Goal: Task Accomplishment & Management: Use online tool/utility

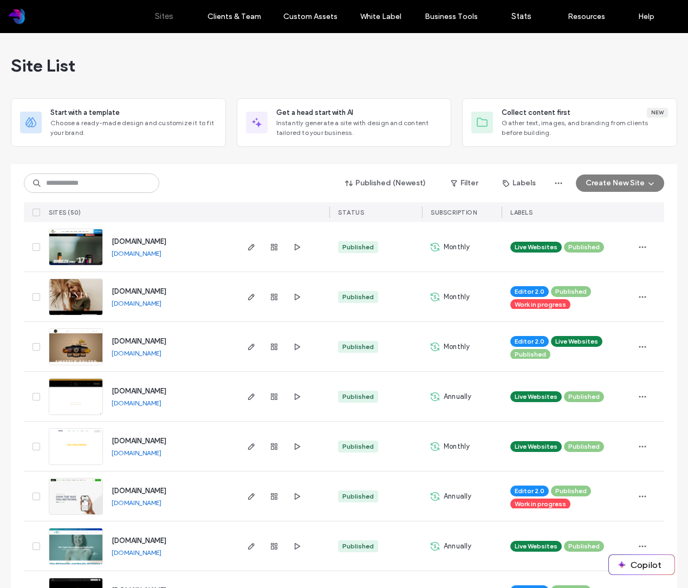
click at [217, 300] on div "www.vlntashop.com www.vlntashop.com" at bounding box center [169, 296] width 133 height 49
click at [249, 445] on use "button" at bounding box center [251, 446] width 7 height 7
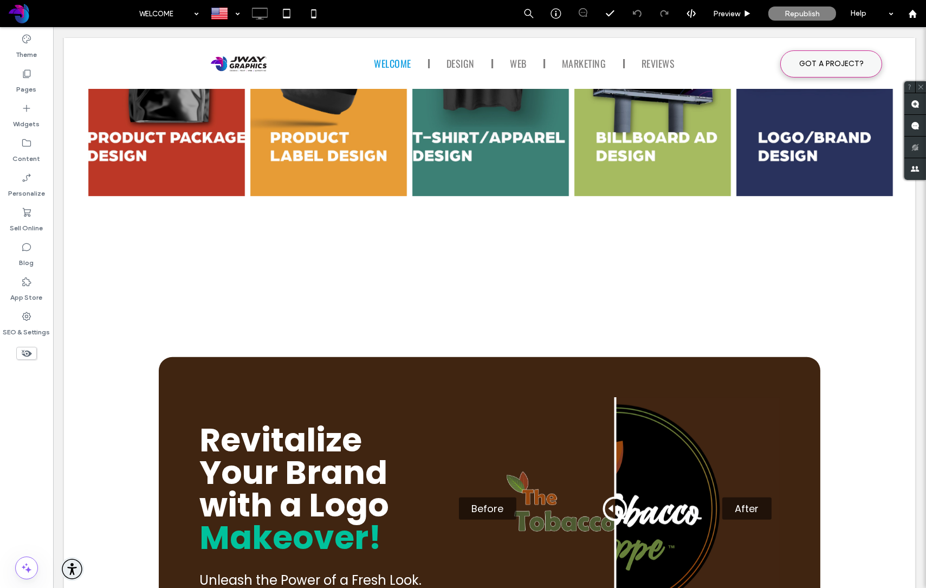
scroll to position [1825, 0]
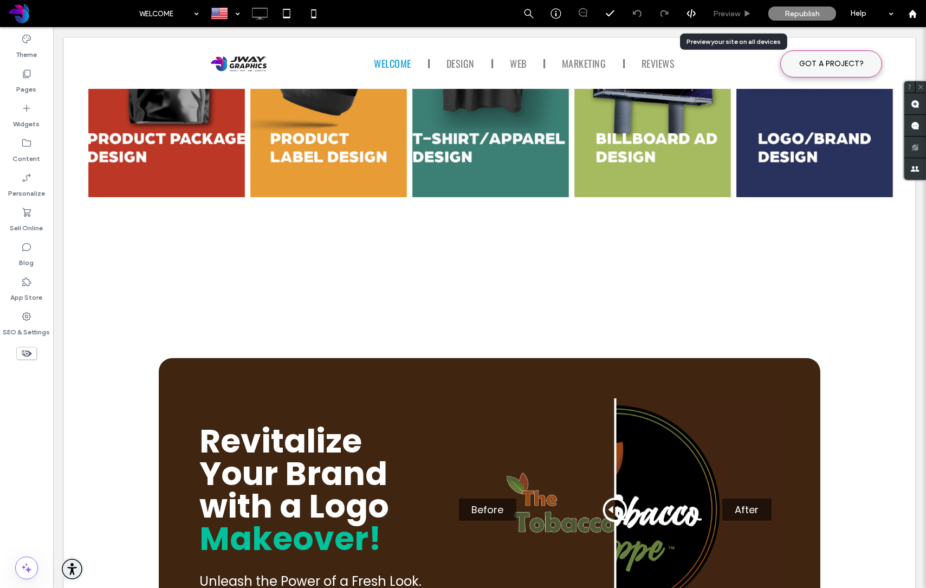
click at [730, 14] on span "Preview" at bounding box center [726, 13] width 27 height 9
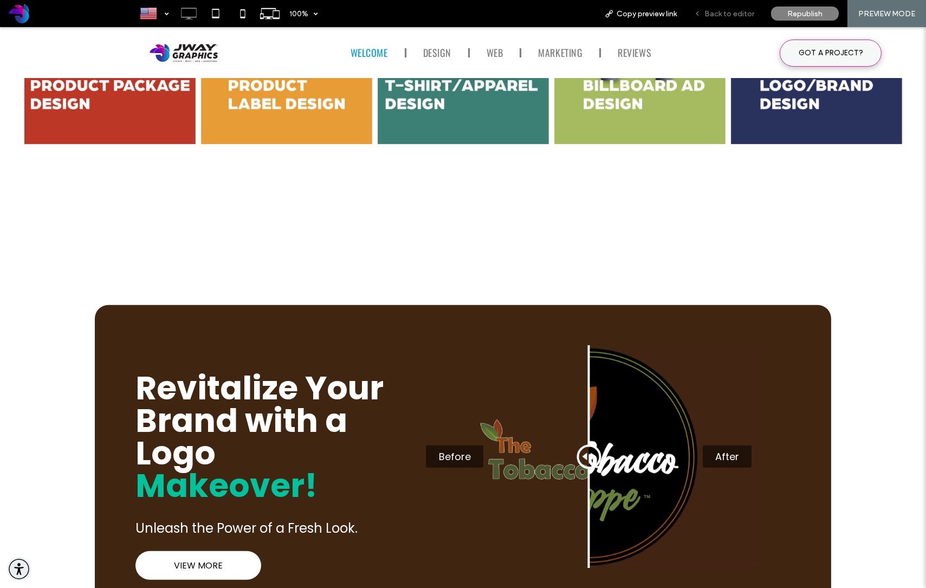
click at [732, 14] on span "Back to editor" at bounding box center [729, 13] width 50 height 9
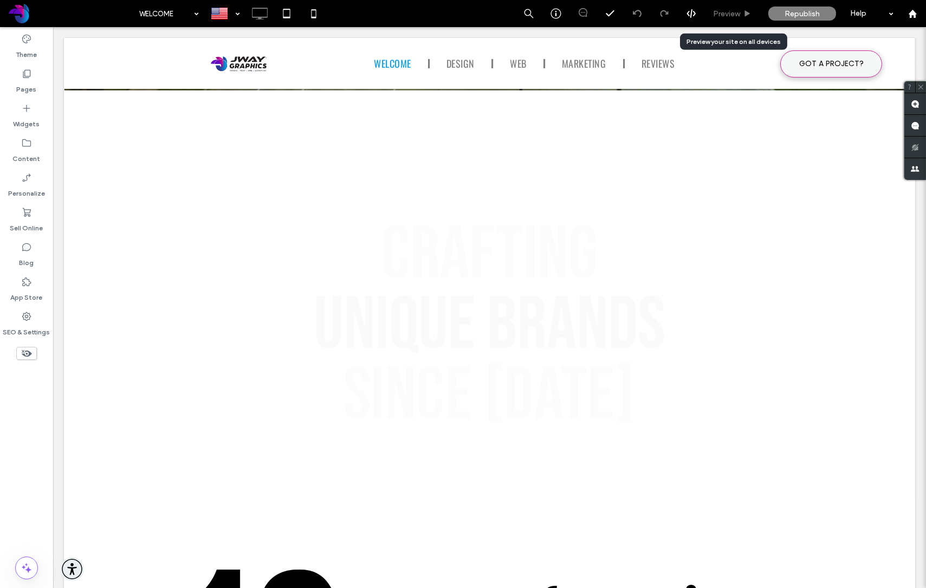
scroll to position [603, 0]
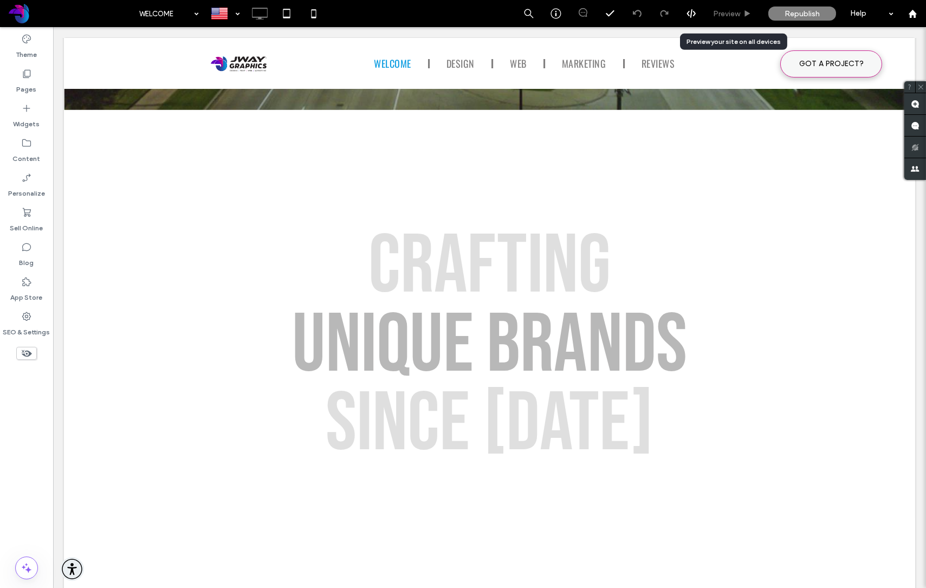
click at [735, 14] on span "Preview" at bounding box center [726, 13] width 27 height 9
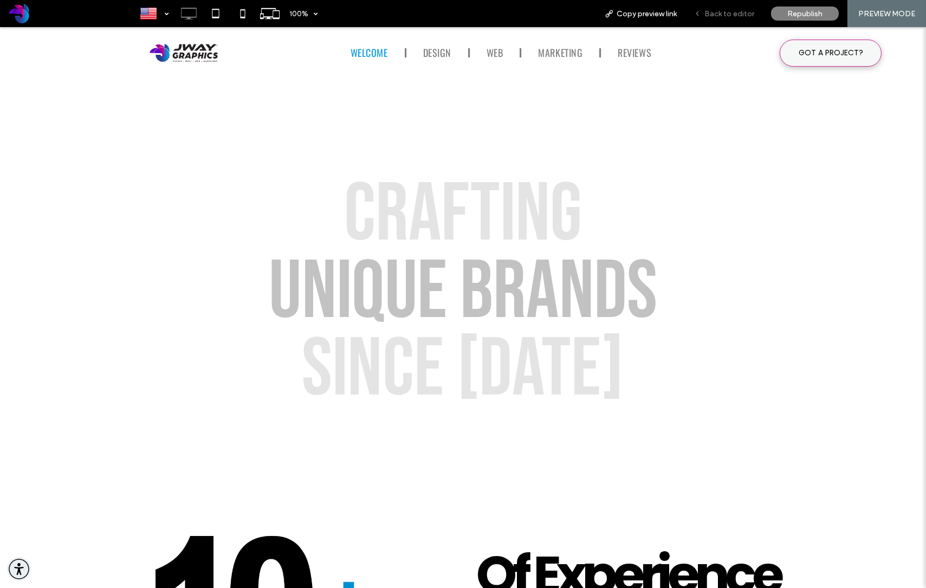
click at [710, 18] on div "Back to editor" at bounding box center [723, 13] width 77 height 27
drag, startPoint x: 592, startPoint y: 11, endPoint x: 725, endPoint y: 11, distance: 133.8
click at [725, 11] on span "Back to editor" at bounding box center [729, 13] width 50 height 9
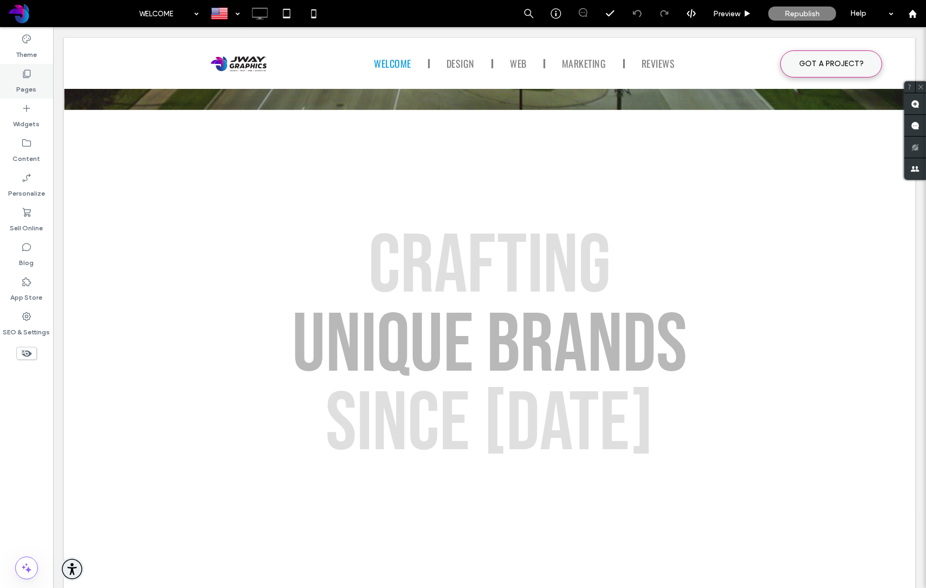
click at [30, 85] on label "Pages" at bounding box center [27, 86] width 20 height 15
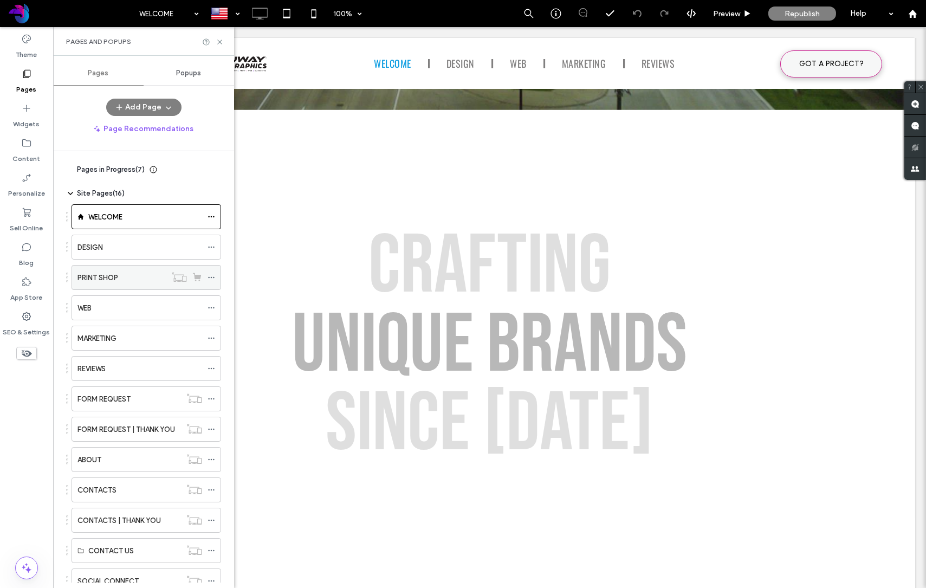
click at [135, 275] on div "PRINT SHOP" at bounding box center [121, 277] width 88 height 11
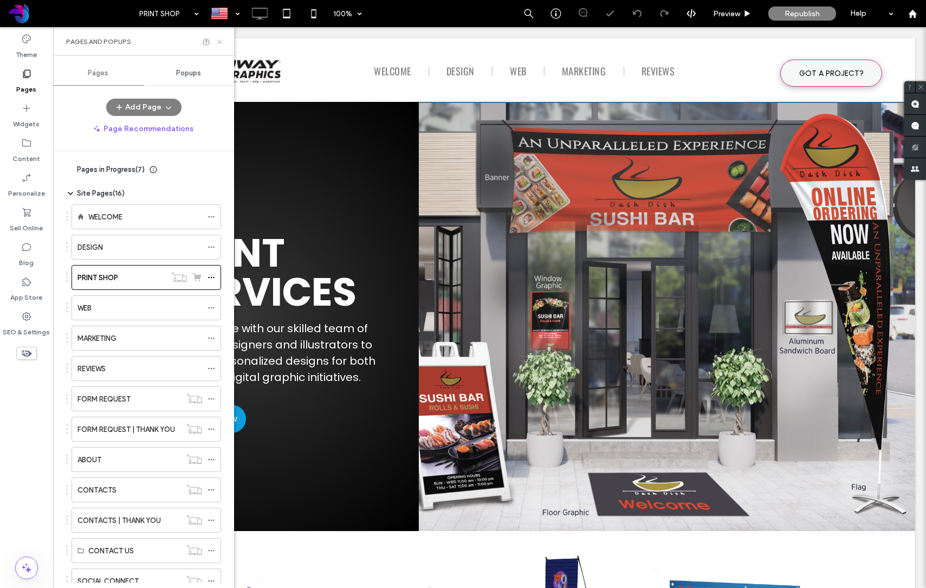
click at [220, 42] on use at bounding box center [219, 42] width 4 height 4
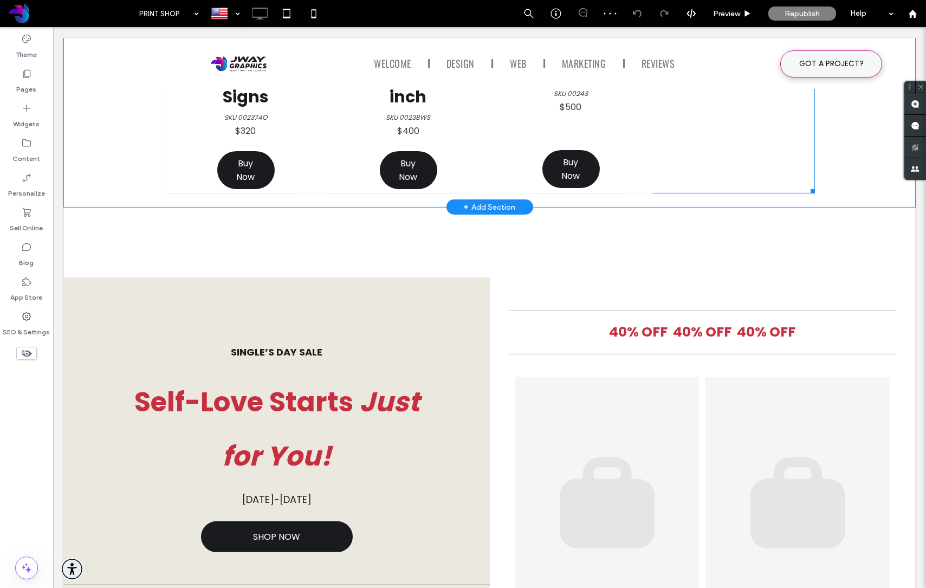
scroll to position [1054, 0]
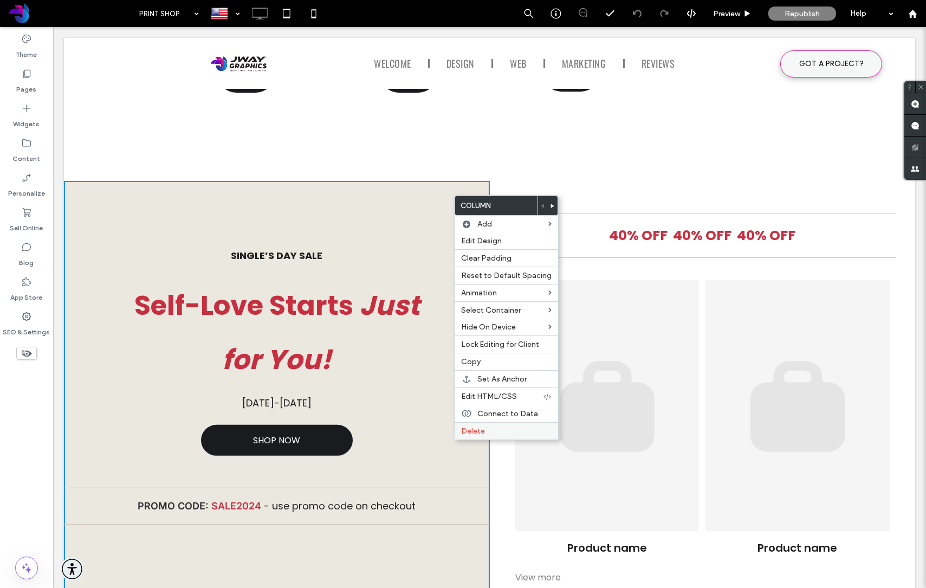
click at [482, 432] on span "Delete" at bounding box center [473, 430] width 24 height 9
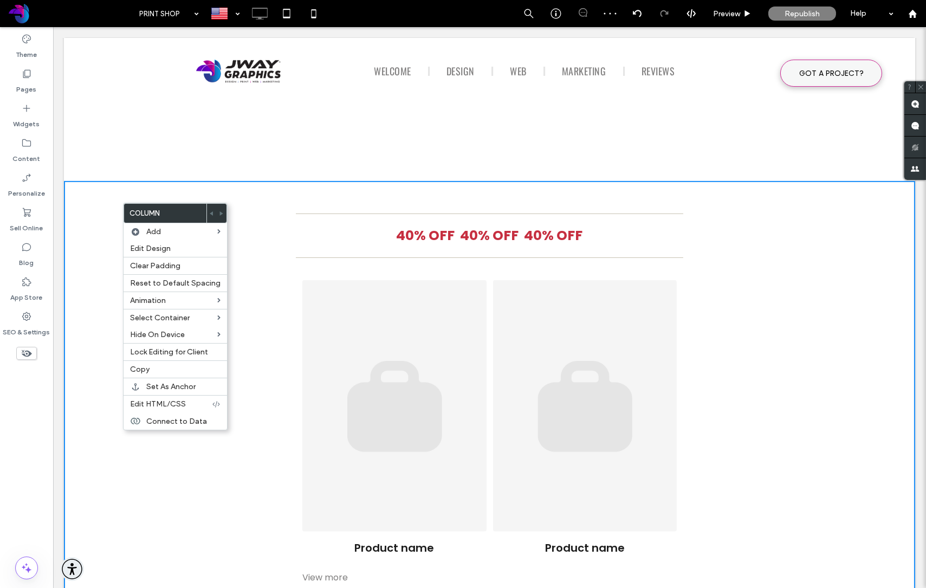
drag, startPoint x: 91, startPoint y: 263, endPoint x: 107, endPoint y: 258, distance: 17.0
click at [91, 263] on div "40% OFF 40% OFF 40% OFF Product name $0 Button Product name $0 Button Product n…" at bounding box center [489, 399] width 851 height 436
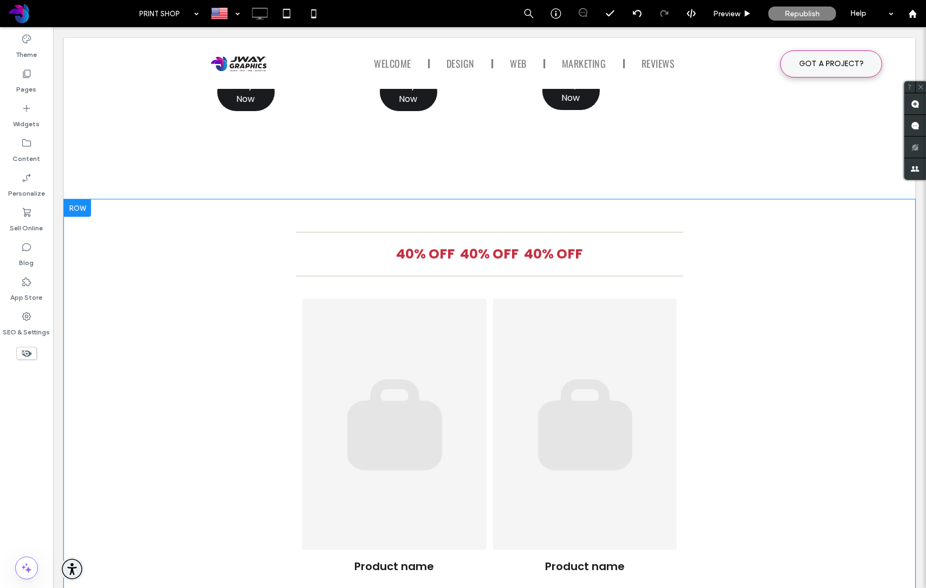
scroll to position [1033, 0]
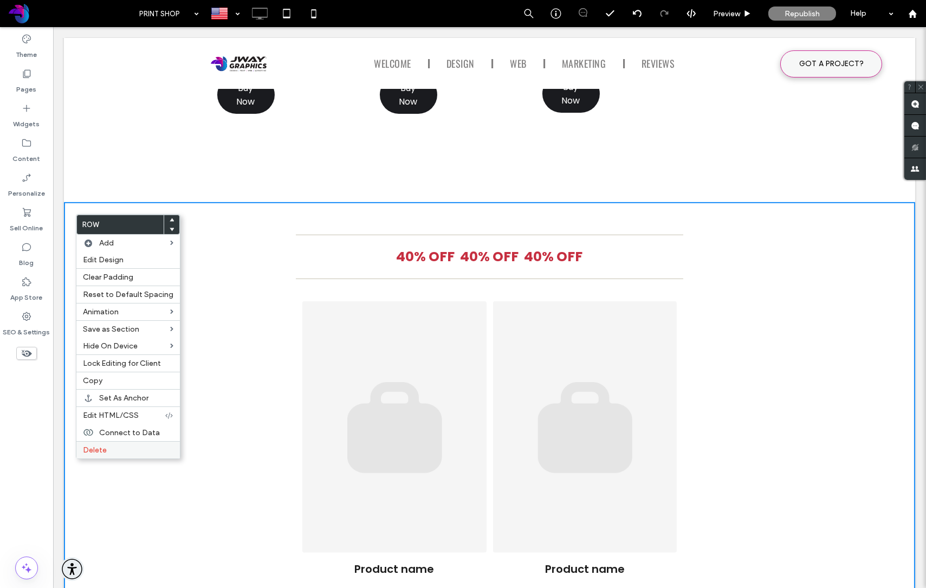
drag, startPoint x: 101, startPoint y: 446, endPoint x: 109, endPoint y: 443, distance: 8.5
click at [102, 446] on span "Delete" at bounding box center [95, 449] width 24 height 9
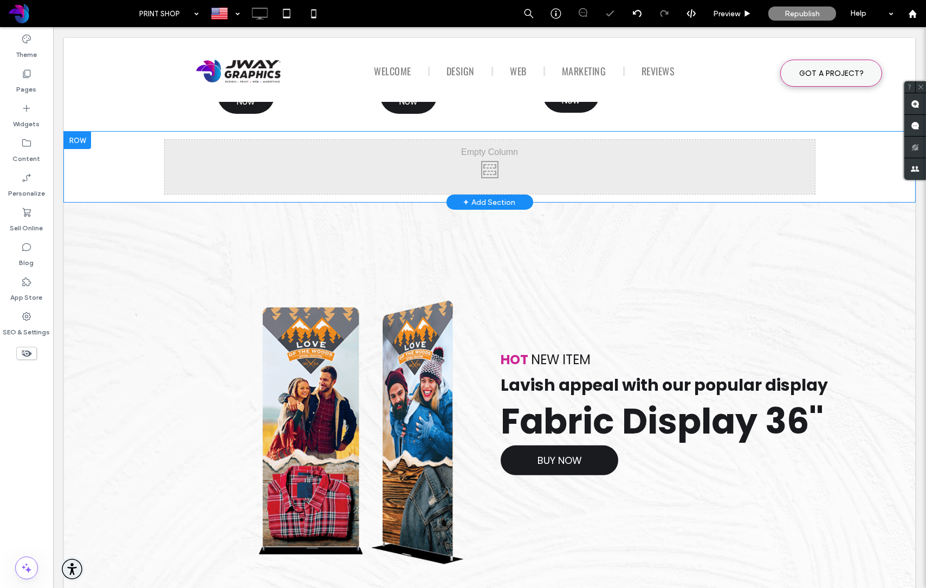
click at [469, 202] on div "+ Add Section" at bounding box center [490, 202] width 52 height 12
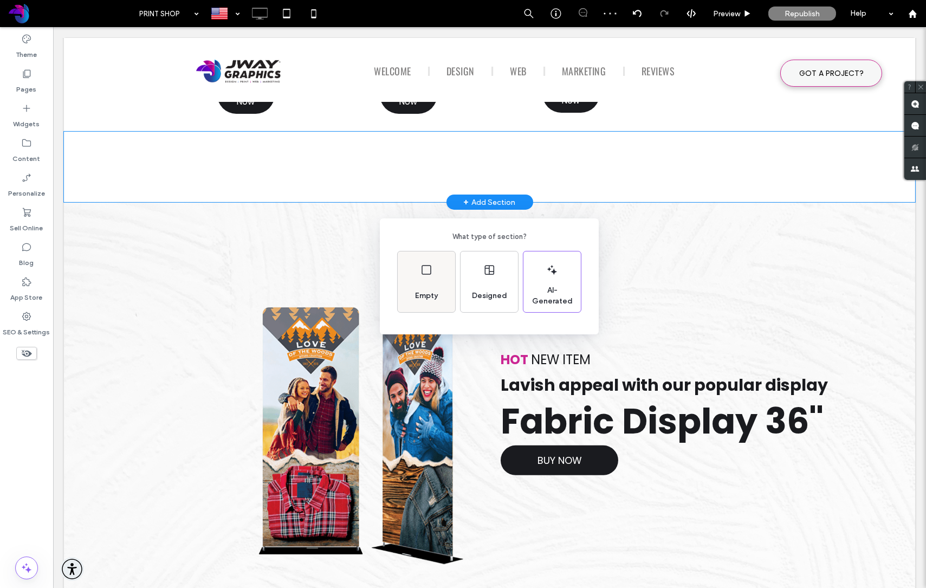
click at [424, 288] on div "Empty" at bounding box center [426, 296] width 31 height 24
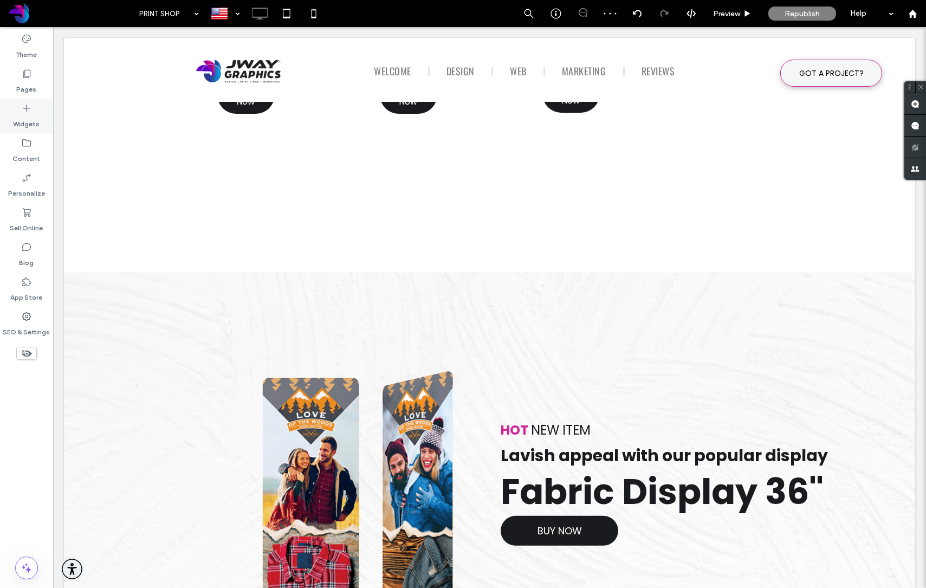
click at [21, 118] on label "Widgets" at bounding box center [27, 121] width 27 height 15
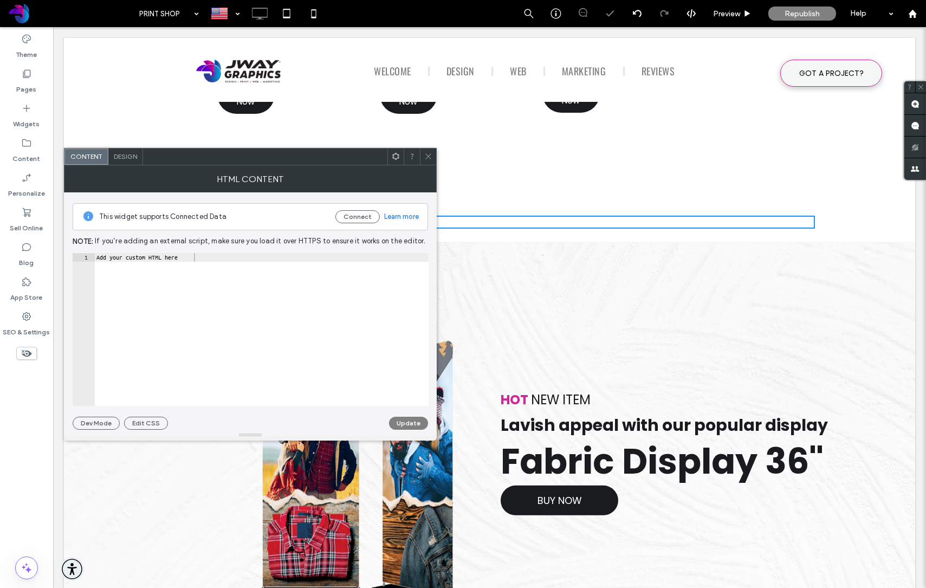
type textarea "**********"
click at [203, 258] on div "Add your custom HTML here" at bounding box center [261, 338] width 334 height 170
paste textarea "******"
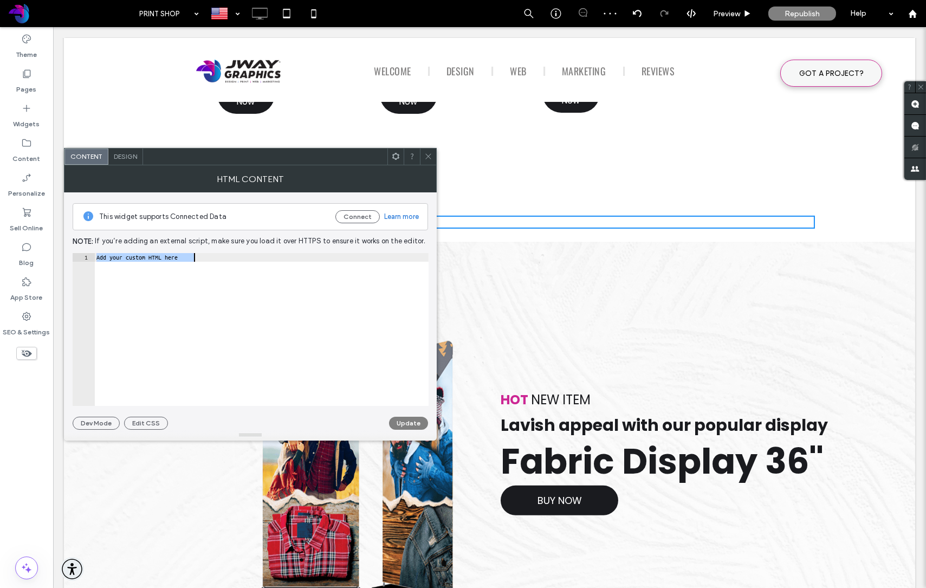
type textarea "******"
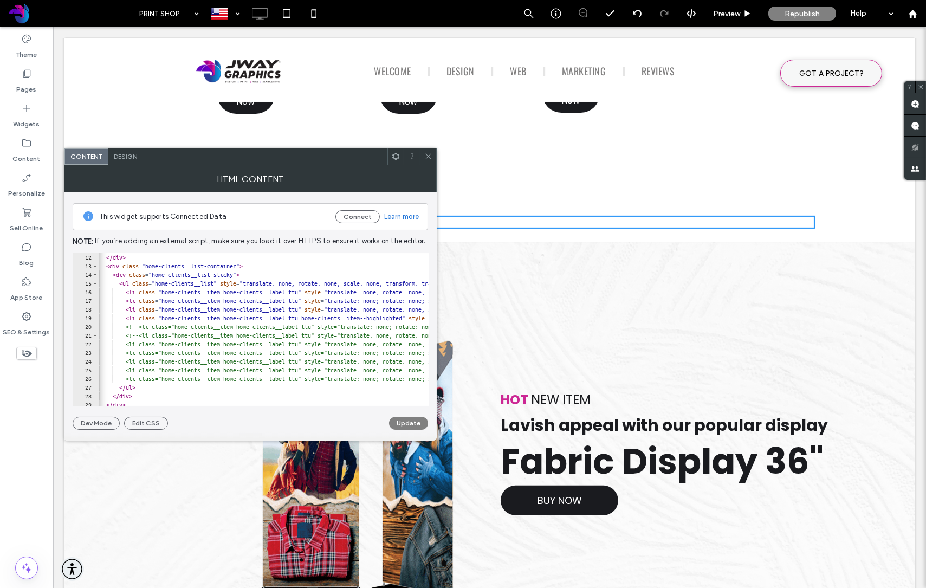
scroll to position [0, 40]
click at [414, 422] on button "Update" at bounding box center [408, 423] width 39 height 13
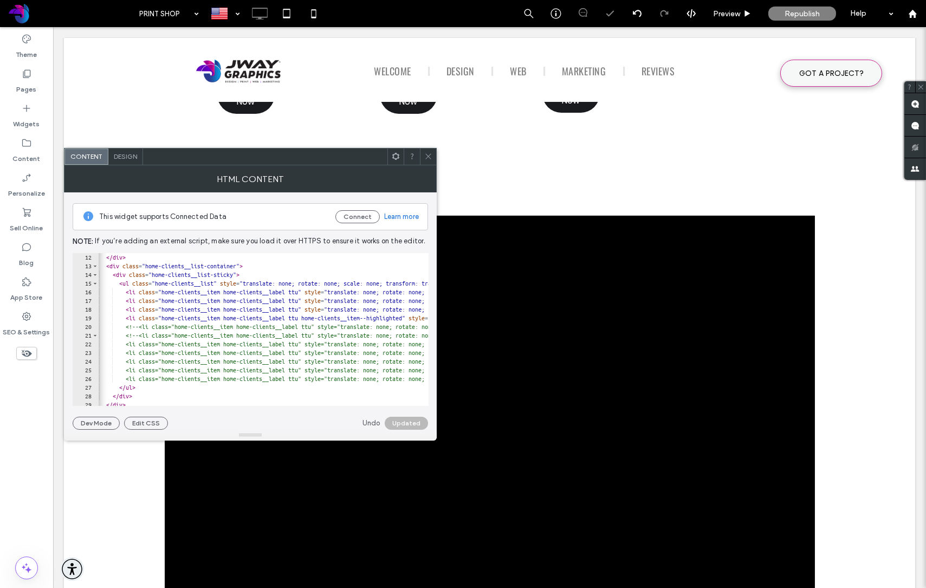
click at [430, 154] on use at bounding box center [427, 156] width 5 height 5
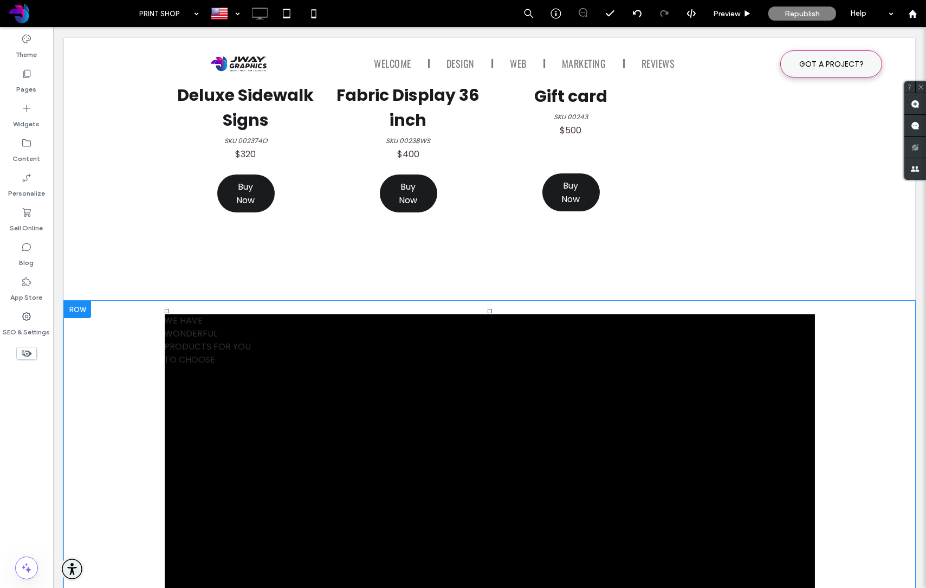
scroll to position [933, 0]
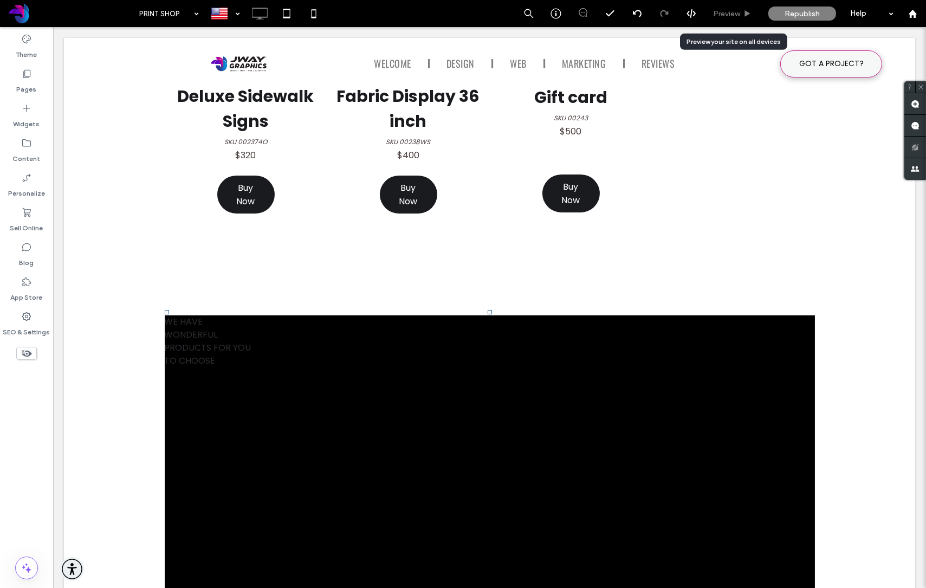
click at [730, 13] on span "Preview" at bounding box center [726, 13] width 27 height 9
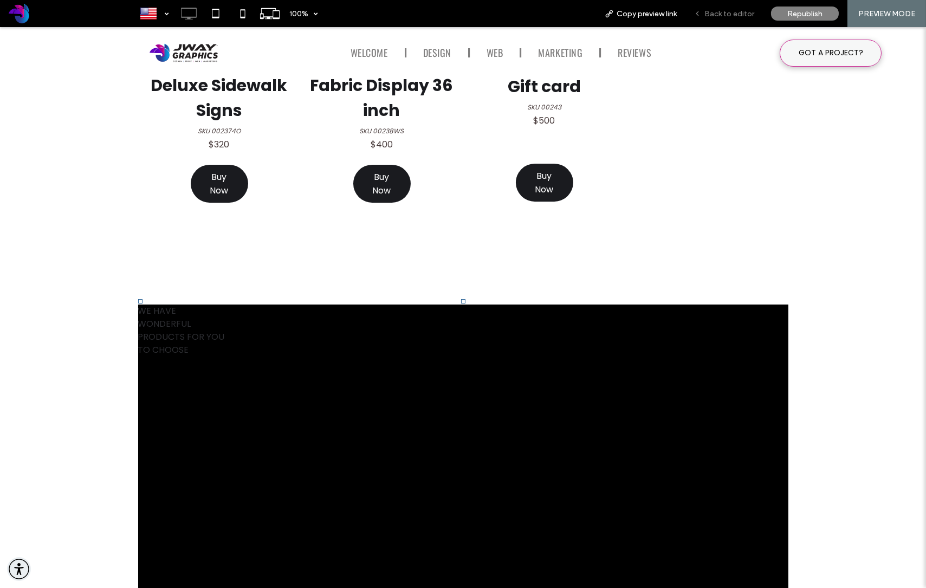
click at [730, 14] on span "Back to editor" at bounding box center [729, 13] width 50 height 9
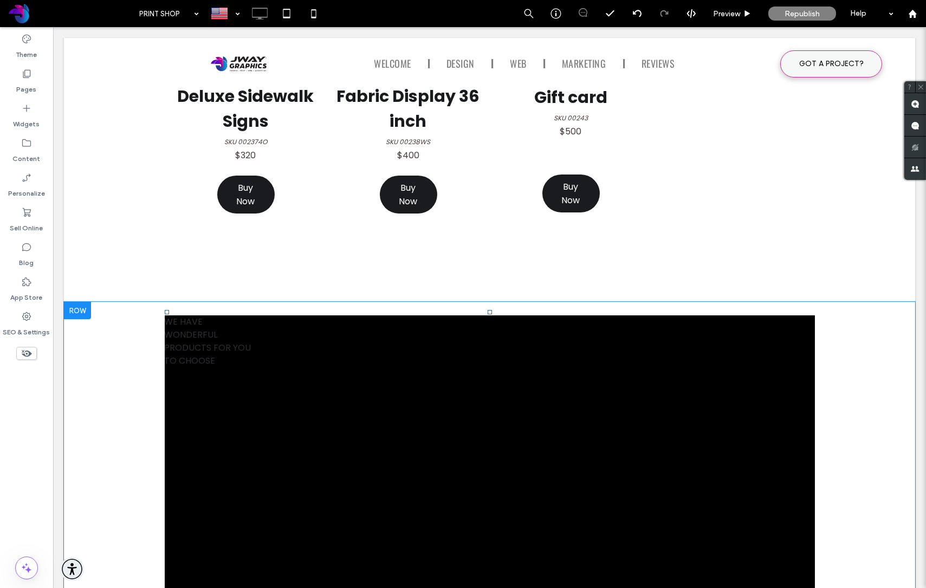
click at [180, 326] on div "WE HAVE" at bounding box center [490, 321] width 650 height 13
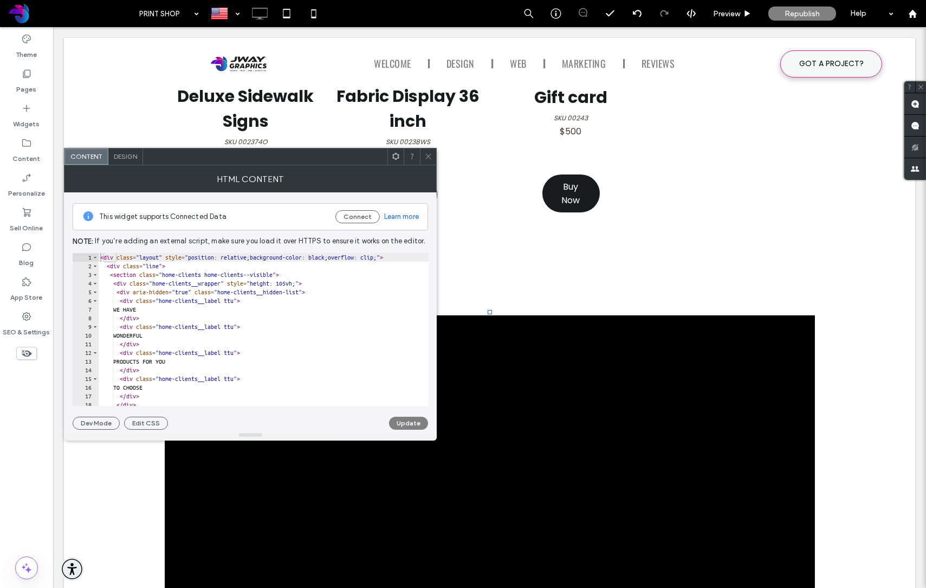
drag, startPoint x: 428, startPoint y: 158, endPoint x: 425, endPoint y: 169, distance: 11.5
click at [428, 158] on icon at bounding box center [428, 156] width 8 height 8
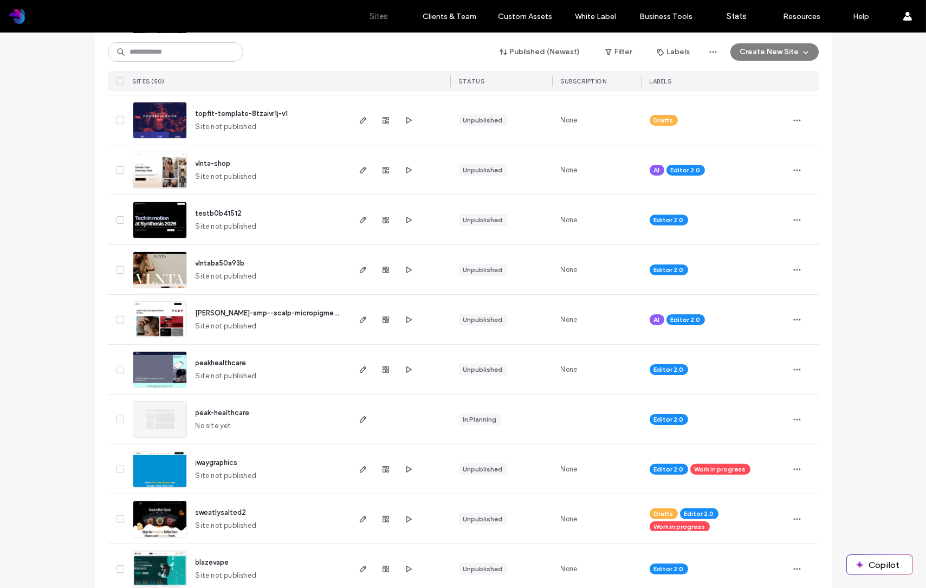
scroll to position [901, 0]
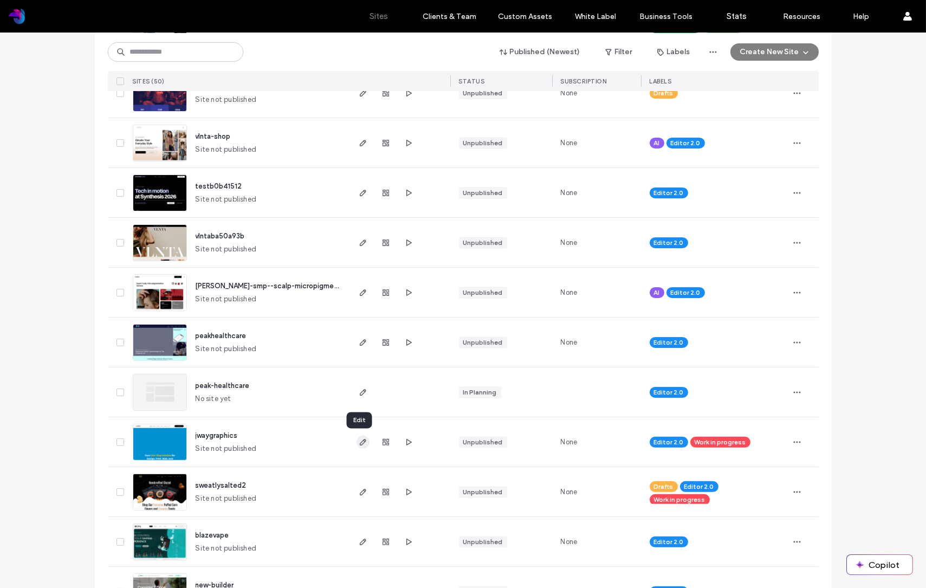
click at [359, 444] on icon "button" at bounding box center [363, 442] width 9 height 9
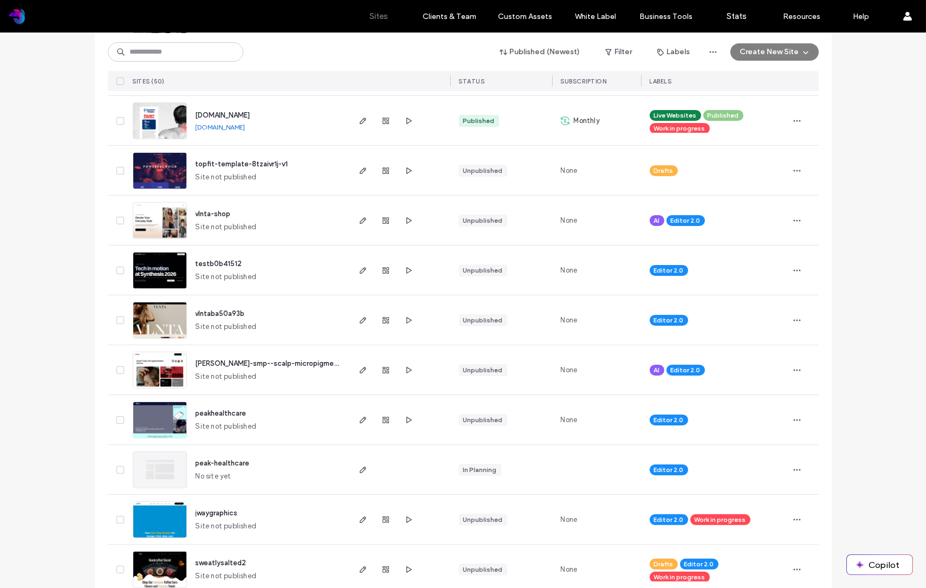
scroll to position [830, 0]
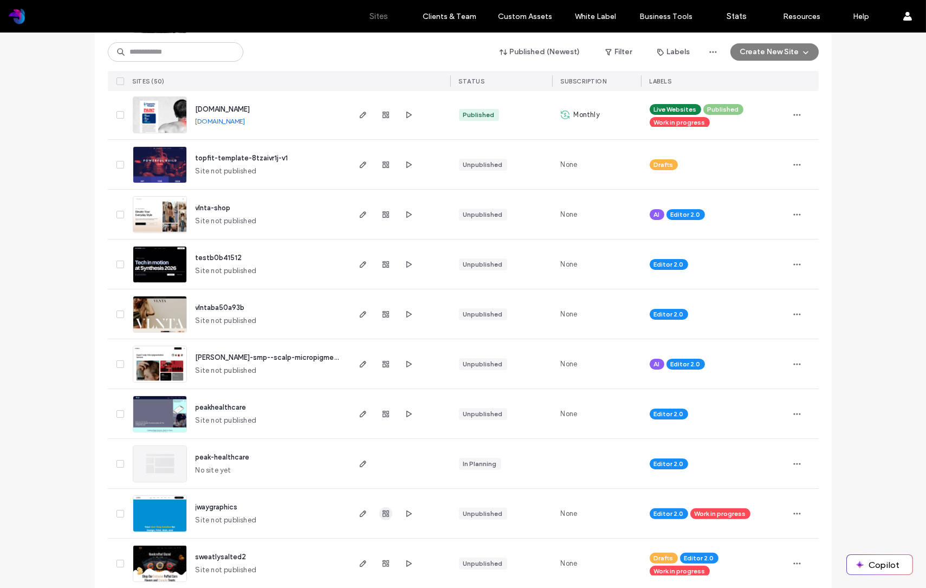
click at [384, 511] on icon "button" at bounding box center [385, 513] width 9 height 9
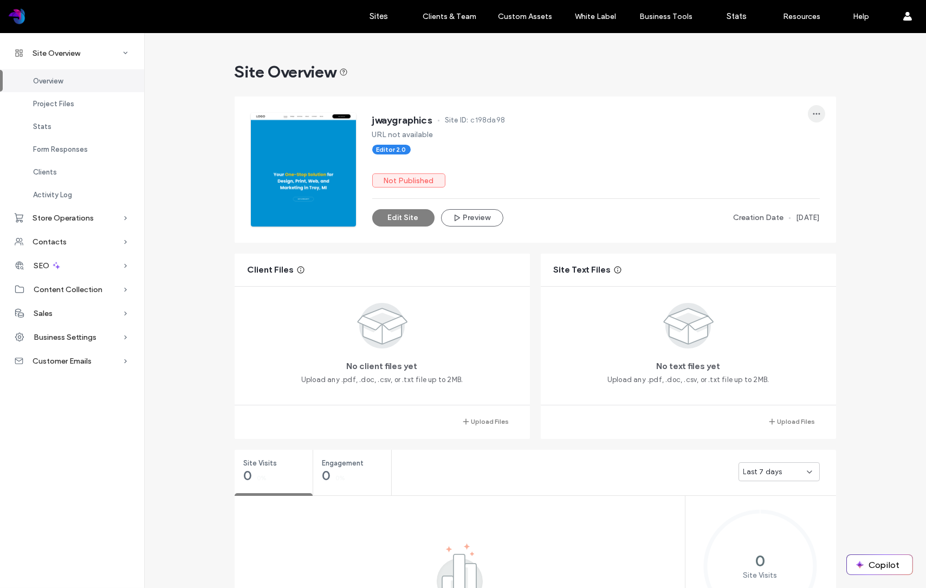
click at [812, 112] on icon "button" at bounding box center [816, 113] width 9 height 9
drag, startPoint x: 752, startPoint y: 90, endPoint x: 532, endPoint y: 92, distance: 219.4
click at [83, 219] on span "Store Operations" at bounding box center [63, 217] width 61 height 9
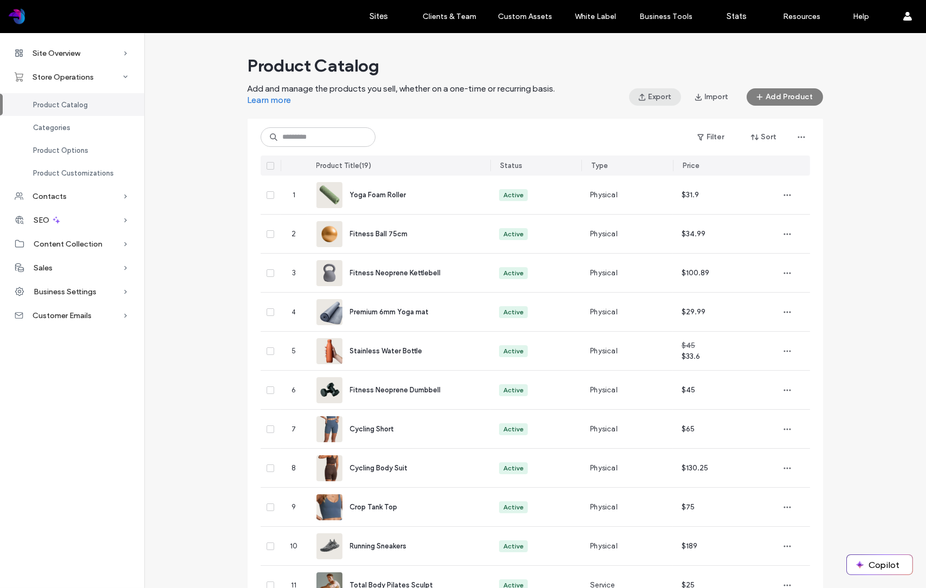
click at [649, 96] on button "Export" at bounding box center [655, 96] width 52 height 17
click at [187, 109] on div "Product Catalog Add and manage the products you sell, whether on a one-time or …" at bounding box center [535, 496] width 782 height 892
